Goal: Navigation & Orientation: Go to known website

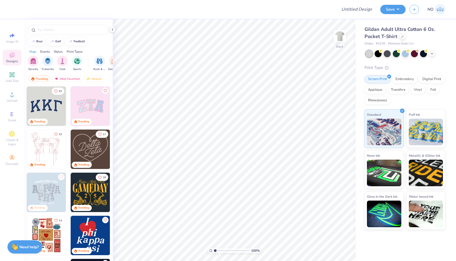
click at [428, 55] on div at bounding box center [405, 53] width 80 height 7
click at [429, 55] on div at bounding box center [432, 53] width 6 height 6
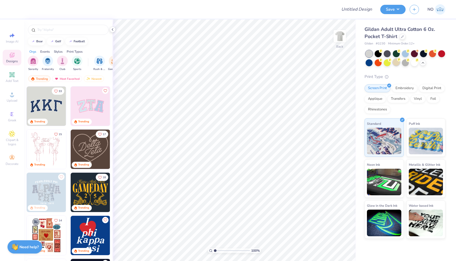
click at [395, 63] on div at bounding box center [396, 62] width 7 height 7
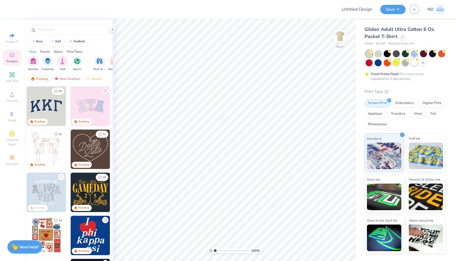
click at [416, 63] on div at bounding box center [414, 62] width 7 height 7
click at [443, 9] on img at bounding box center [440, 9] width 10 height 10
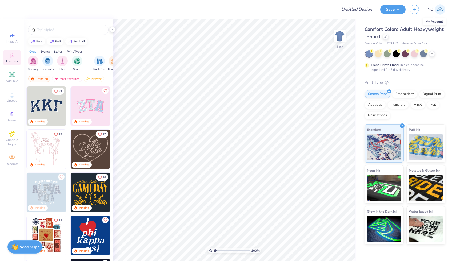
click at [437, 12] on img at bounding box center [440, 9] width 10 height 10
